Goal: Task Accomplishment & Management: Manage account settings

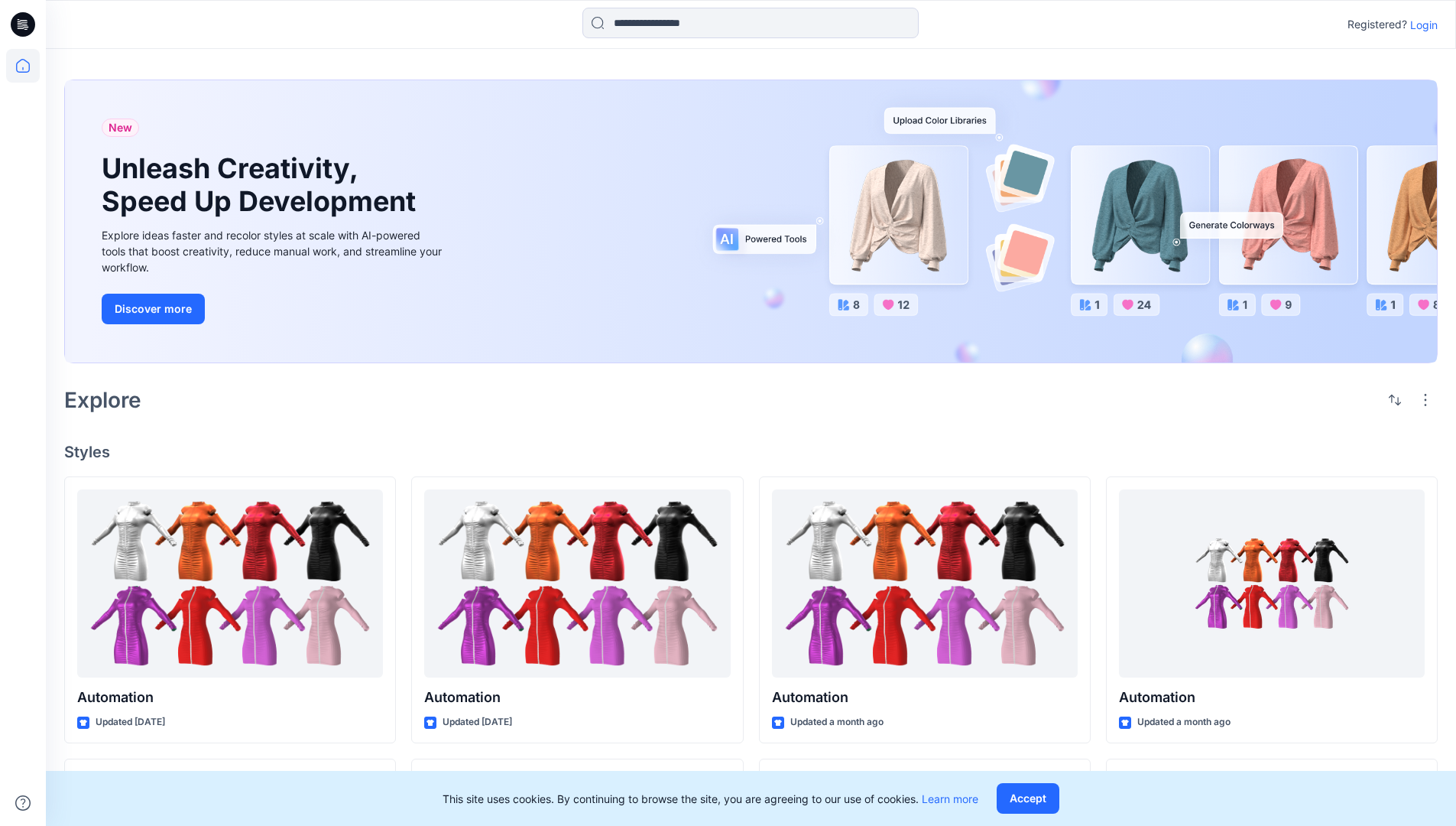
click at [1421, 25] on p "Login" at bounding box center [1424, 24] width 27 height 16
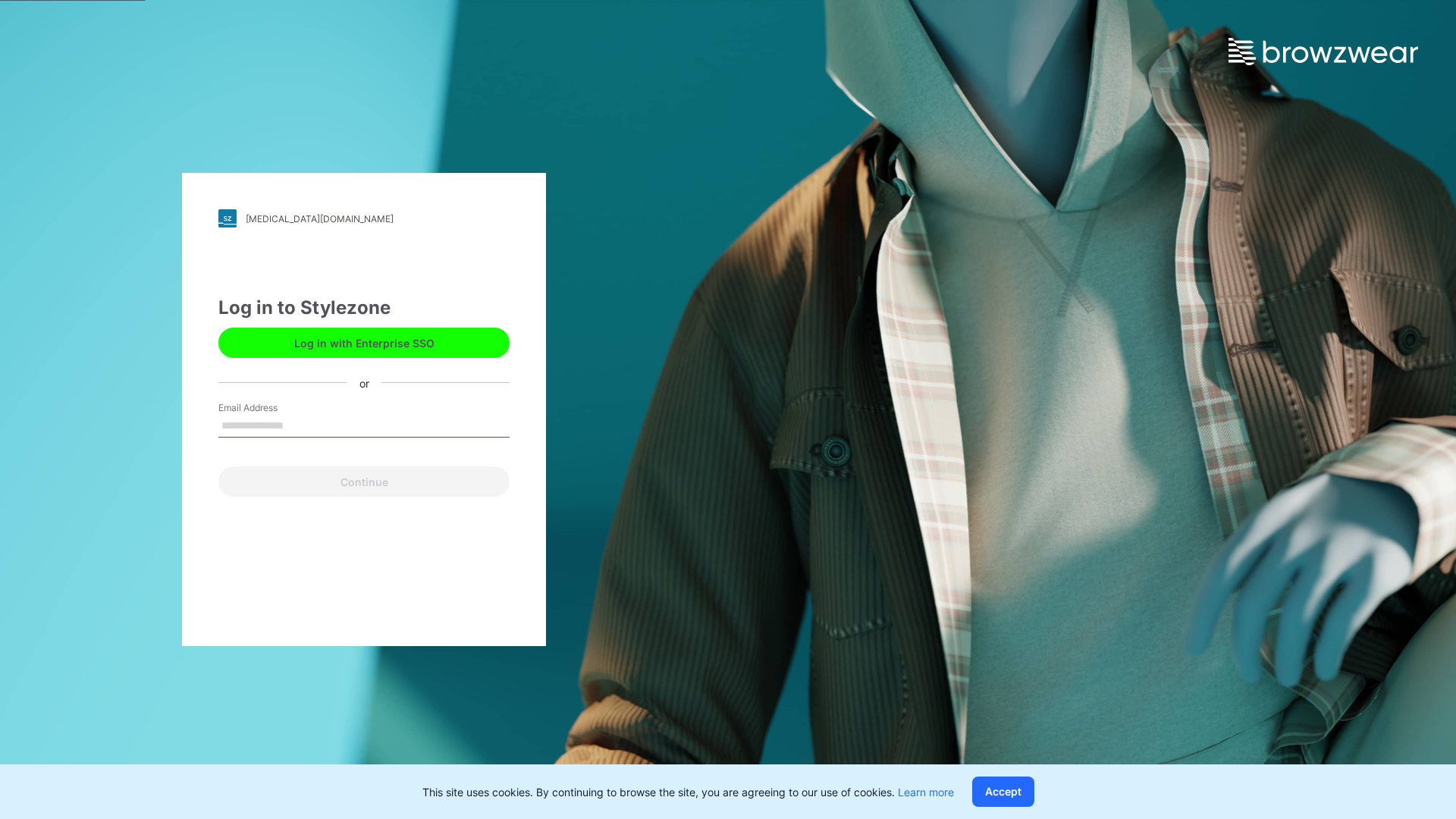
click at [299, 425] on input "Email Address" at bounding box center [364, 426] width 291 height 23
type input "**********"
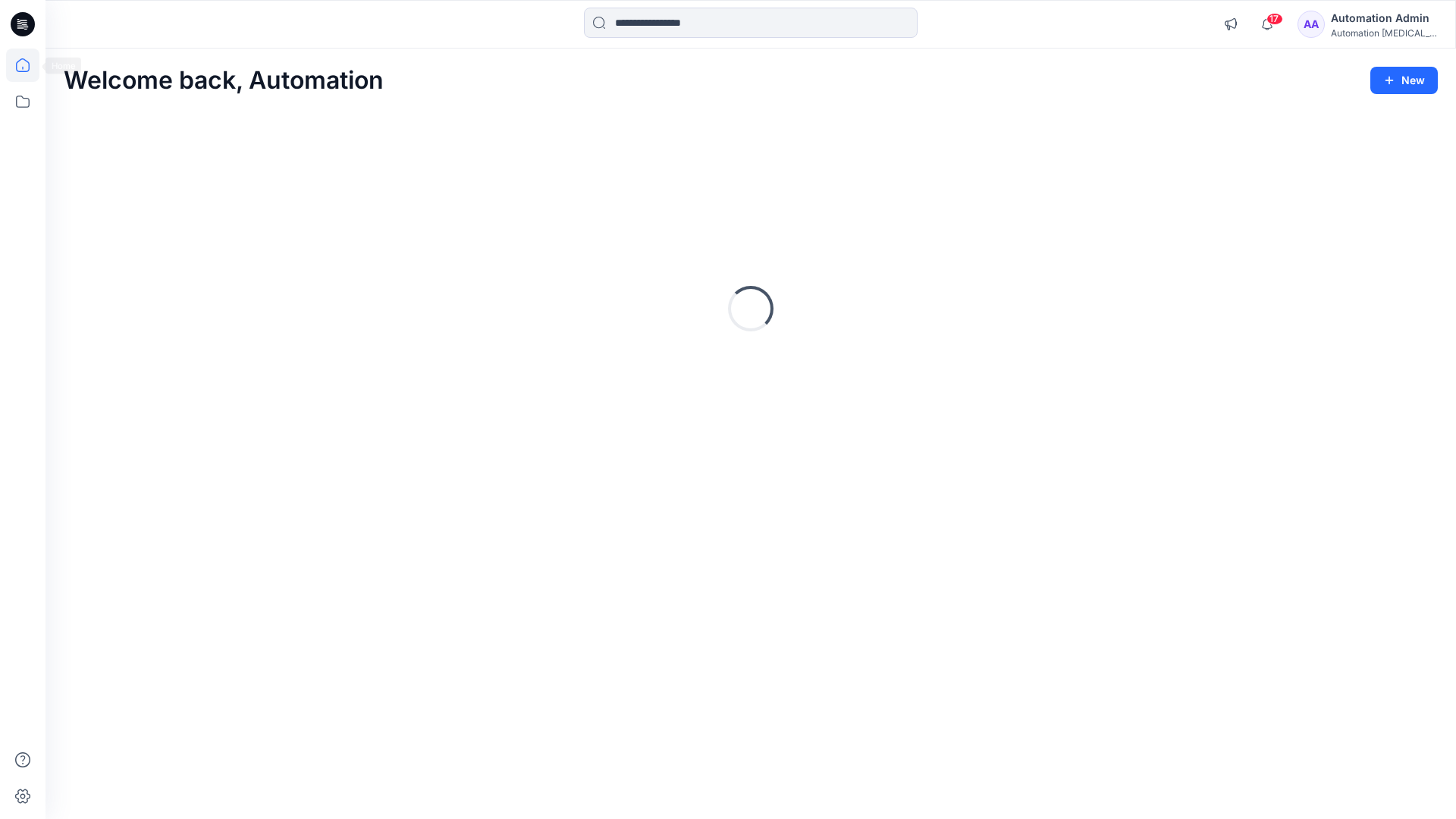
click at [29, 65] on icon at bounding box center [22, 65] width 14 height 14
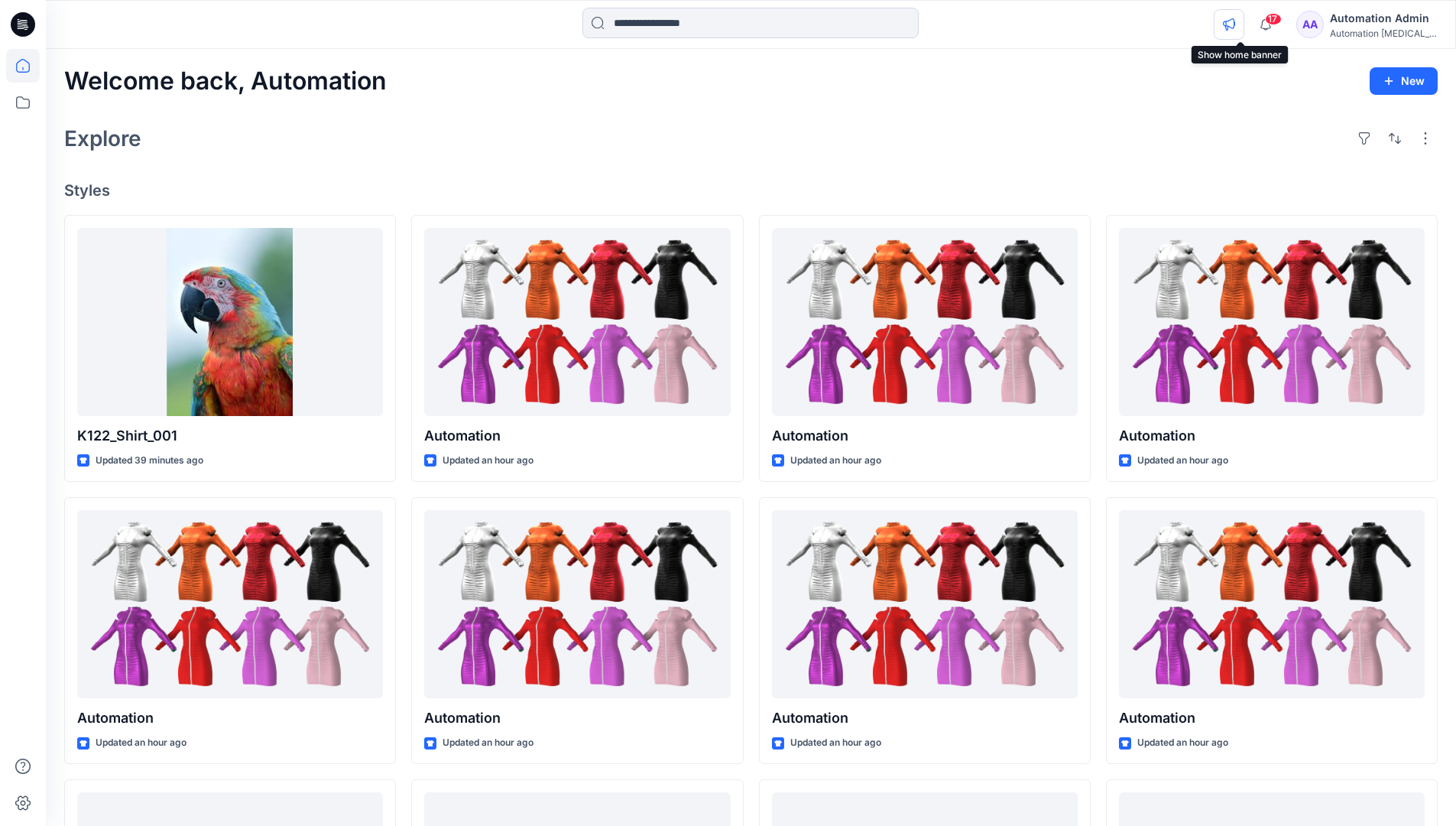
click at [1234, 27] on icon "button" at bounding box center [1229, 24] width 12 height 12
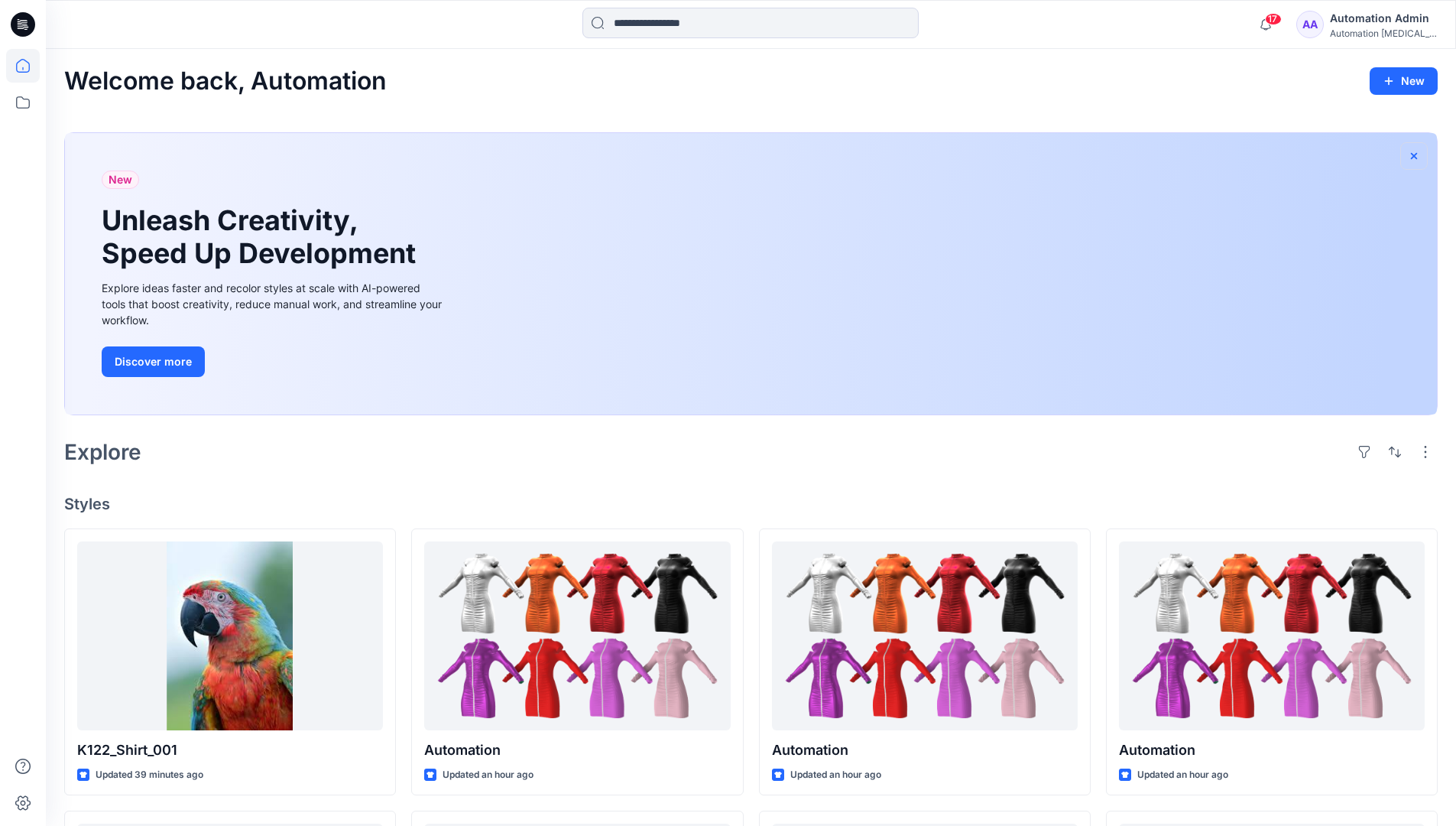
click at [1413, 153] on icon "button" at bounding box center [1414, 156] width 12 height 12
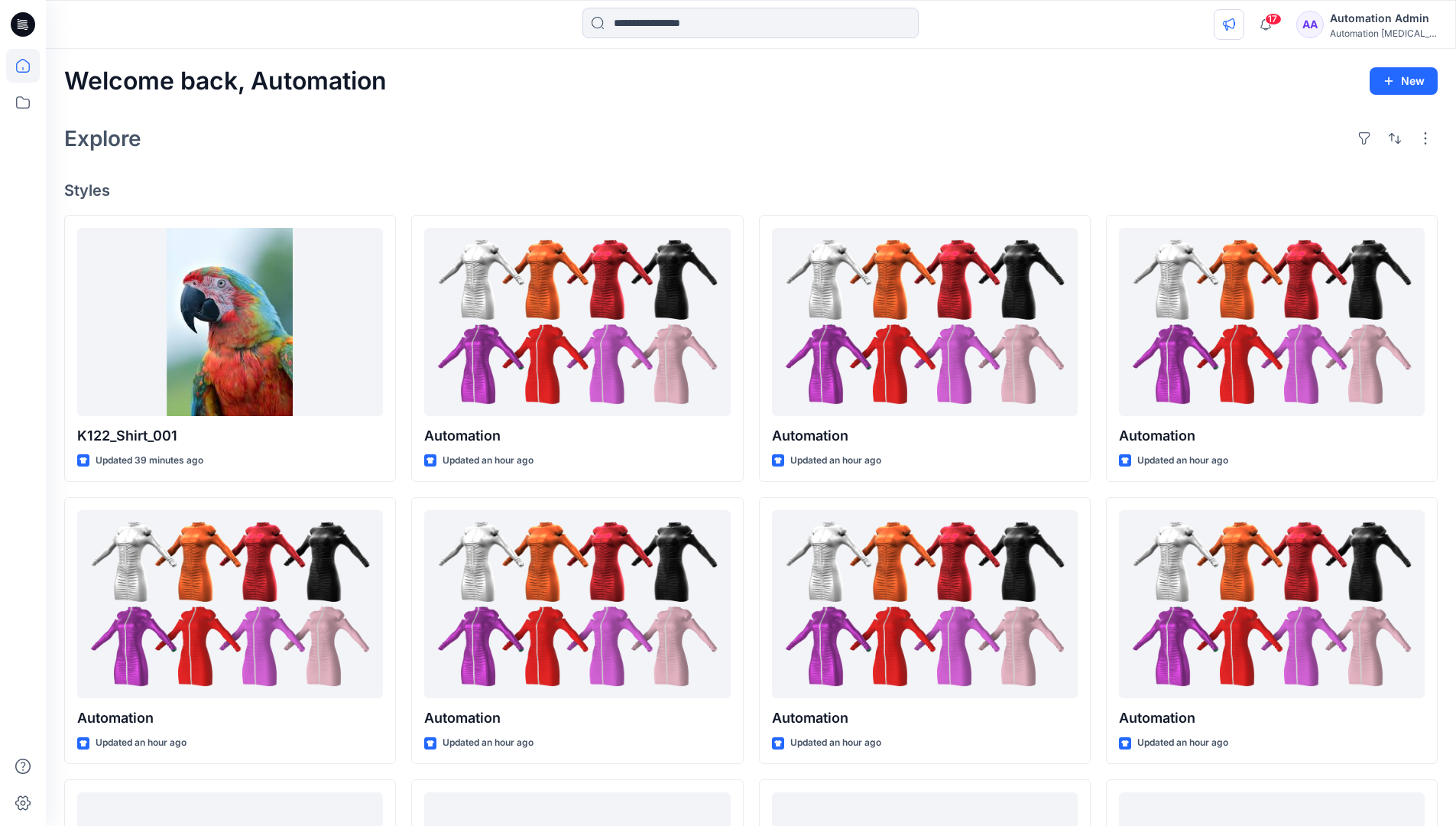
click at [1235, 21] on icon "button" at bounding box center [1229, 24] width 12 height 12
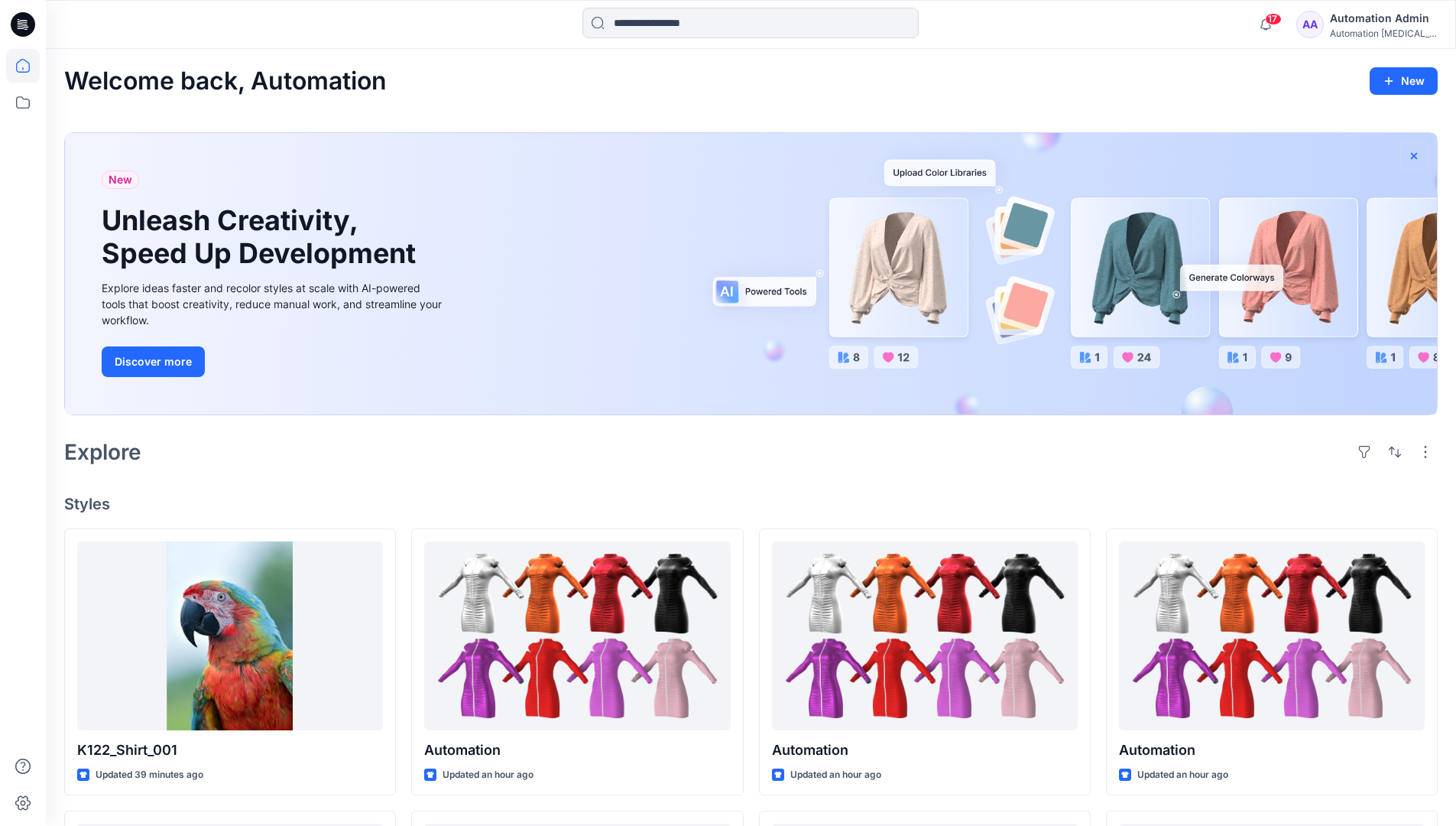
click at [1415, 156] on icon "button" at bounding box center [1414, 155] width 6 height 6
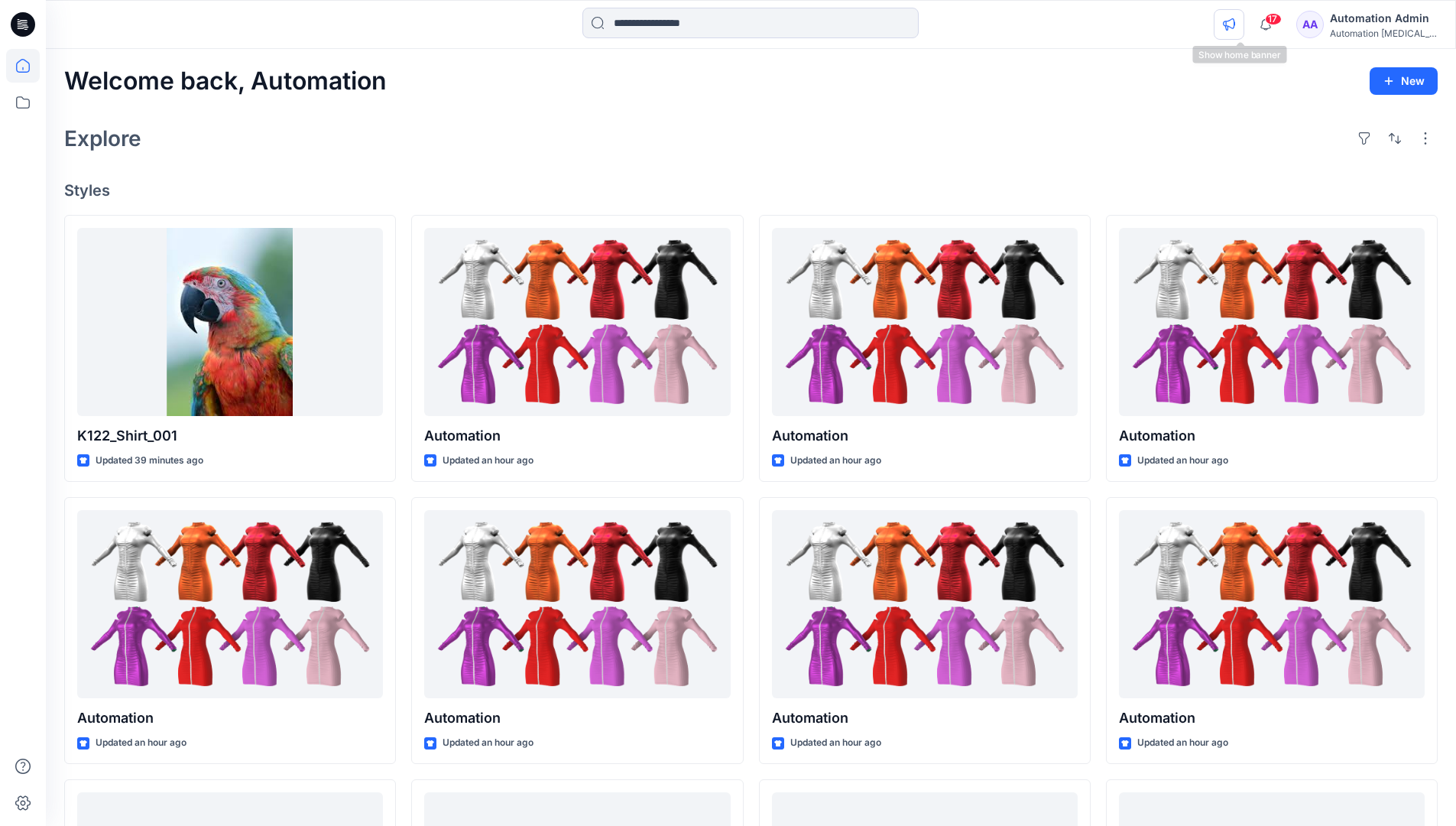
click at [1235, 26] on icon "button" at bounding box center [1229, 24] width 12 height 12
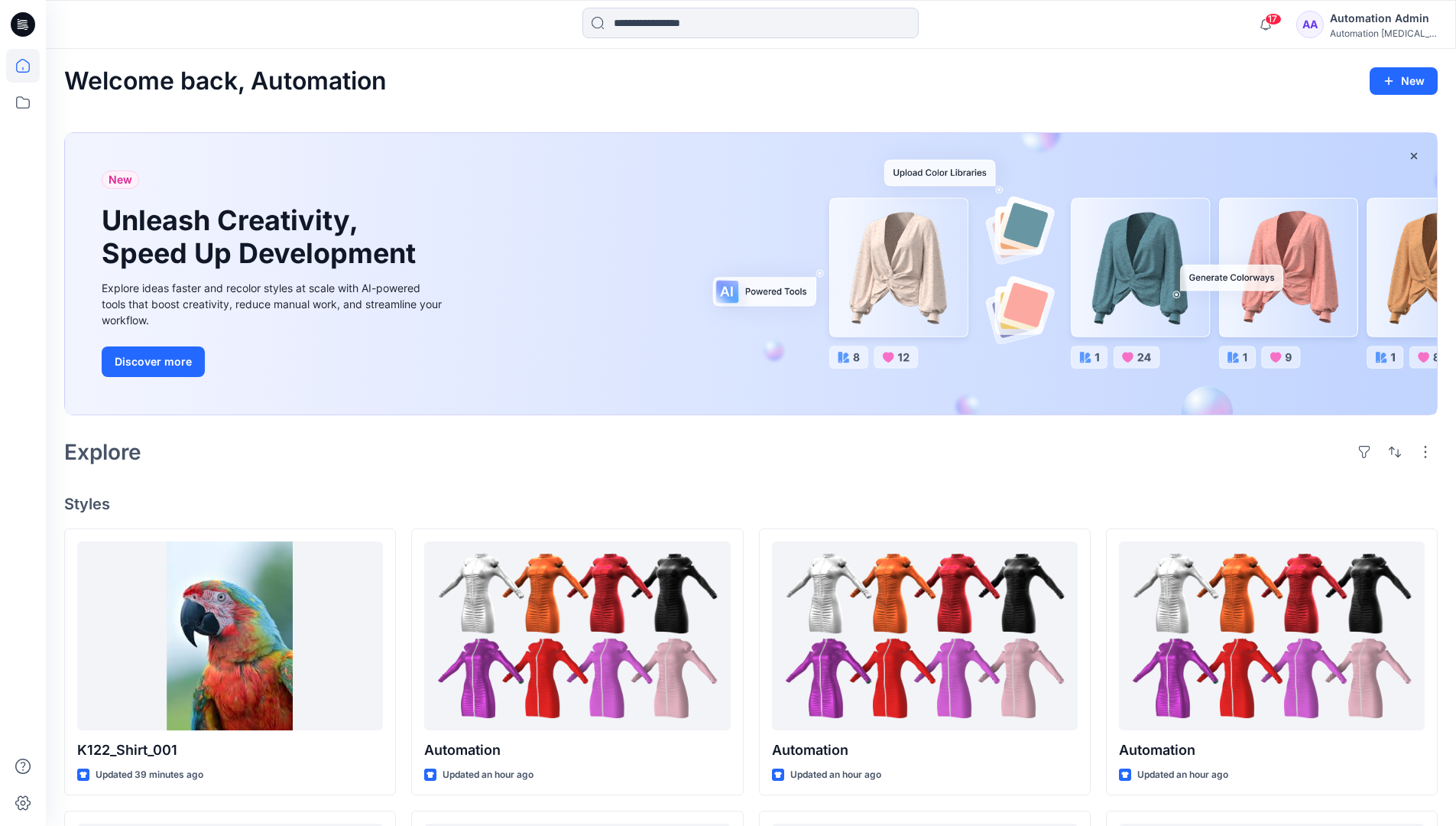
click at [1356, 35] on div "Automation [MEDICAL_DATA]..." at bounding box center [1383, 33] width 107 height 12
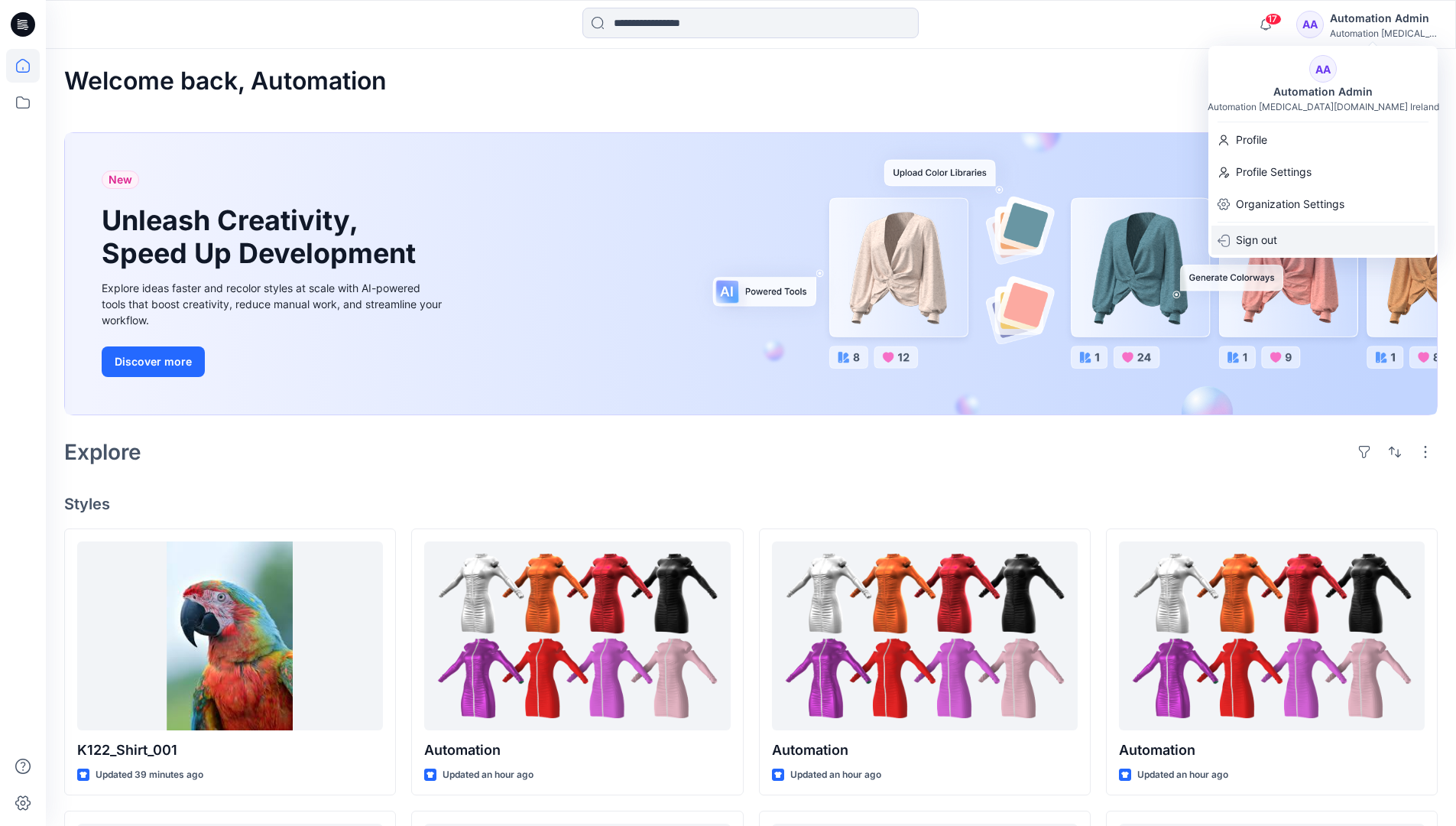
click at [1285, 236] on div "Sign out" at bounding box center [1323, 240] width 223 height 29
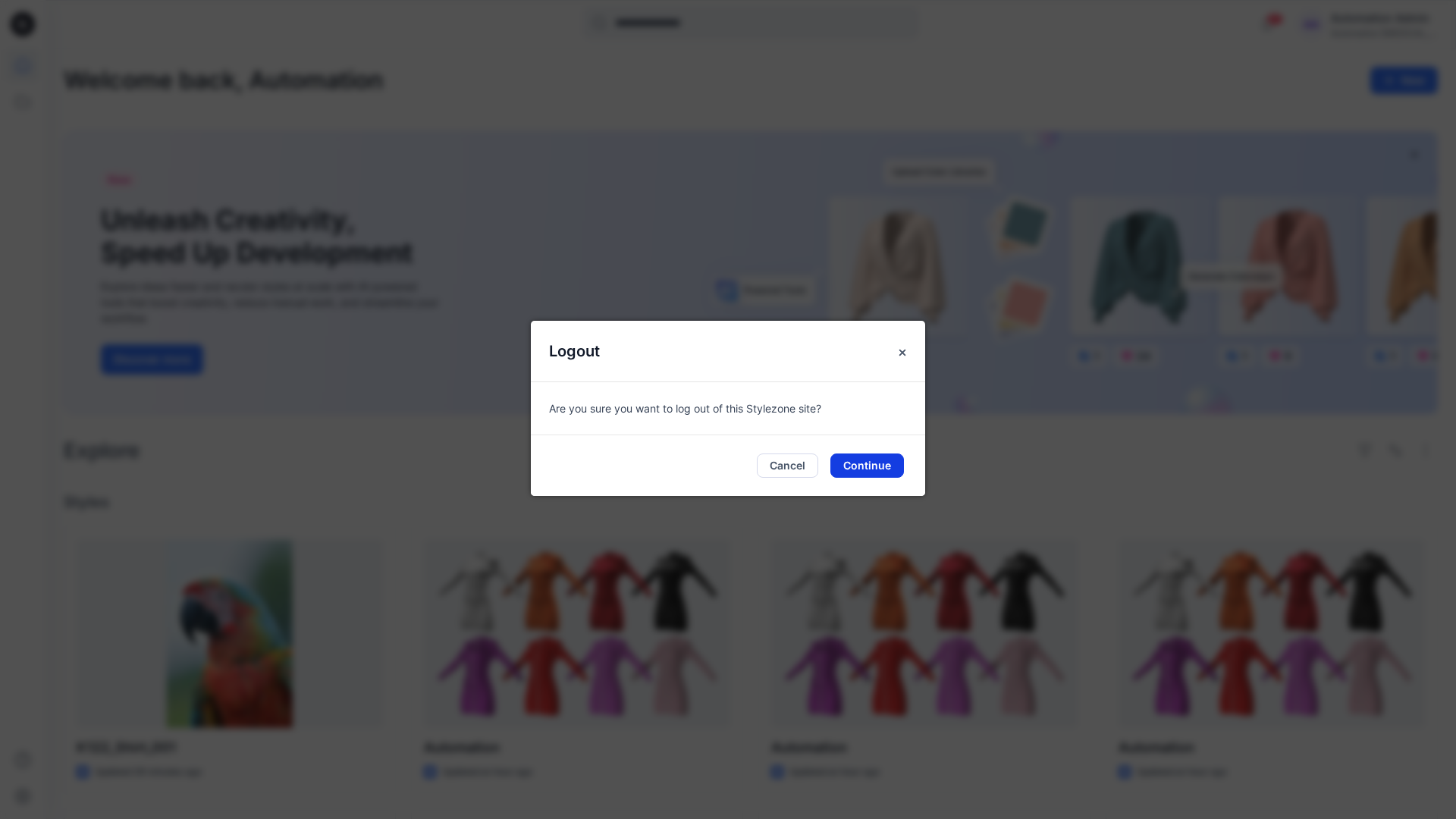
click at [894, 467] on button "Continue" at bounding box center [867, 466] width 74 height 25
